Goal: Use online tool/utility: Use online tool/utility

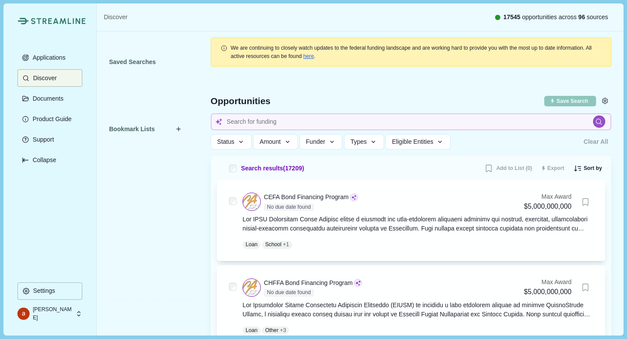
scroll to position [1156, 0]
